Goal: Find specific page/section: Find specific page/section

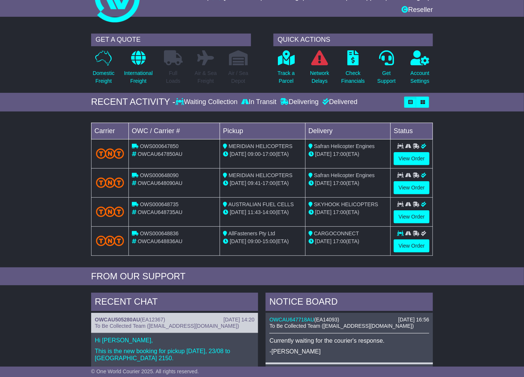
scroll to position [38, 0]
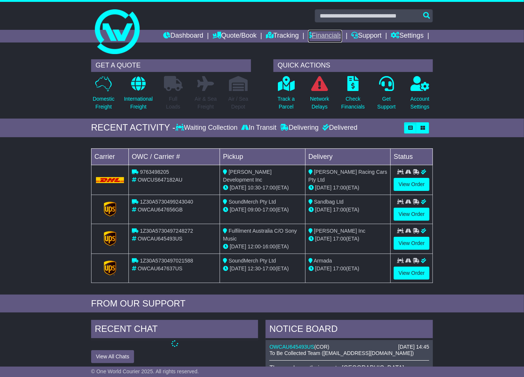
click at [321, 36] on link "Financials" at bounding box center [325, 36] width 34 height 13
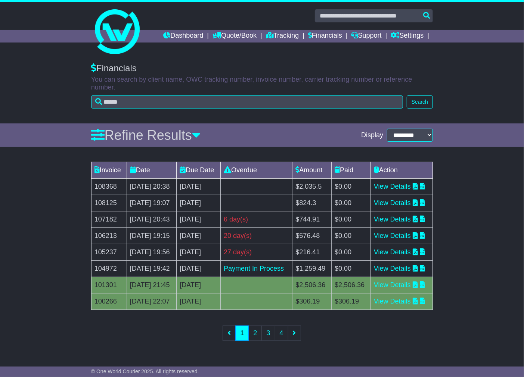
scroll to position [80, 0]
